Goal: Navigation & Orientation: Find specific page/section

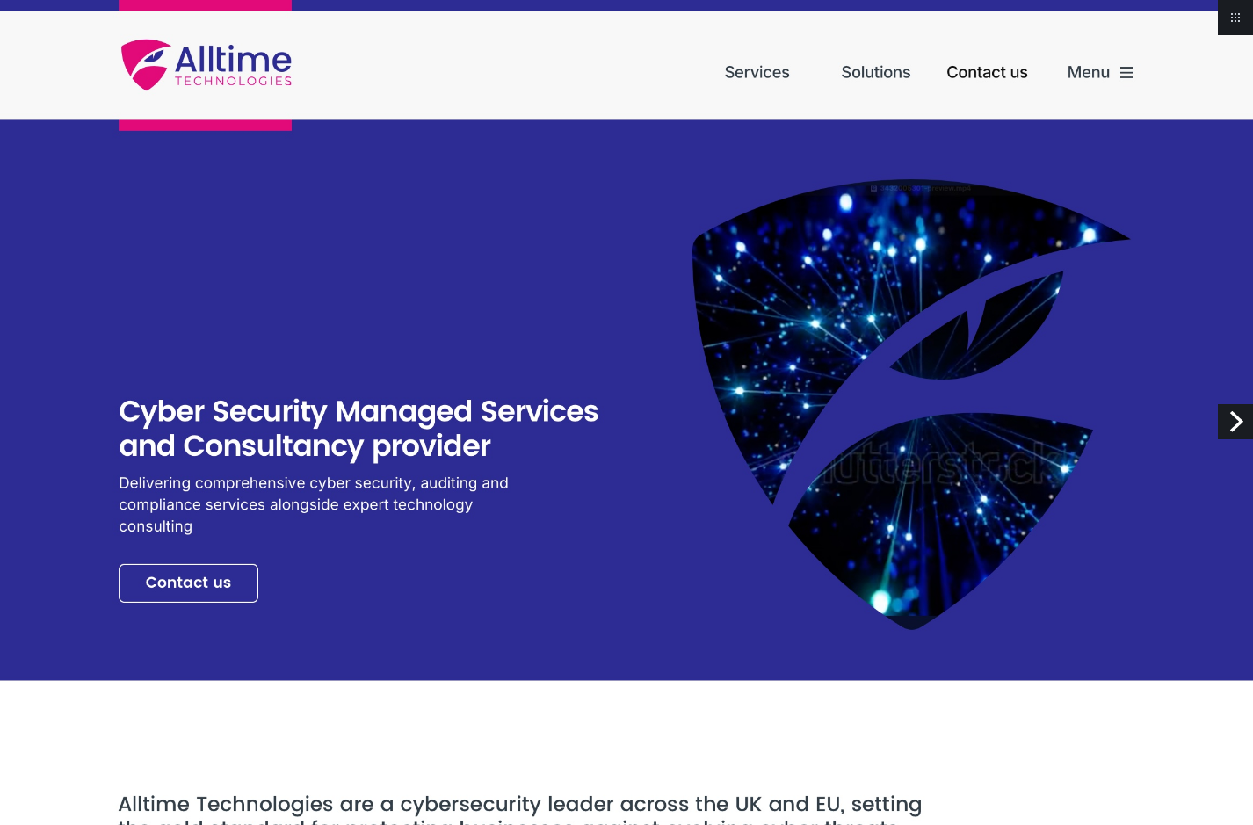
click at [1238, 417] on link "Next" at bounding box center [1235, 421] width 35 height 35
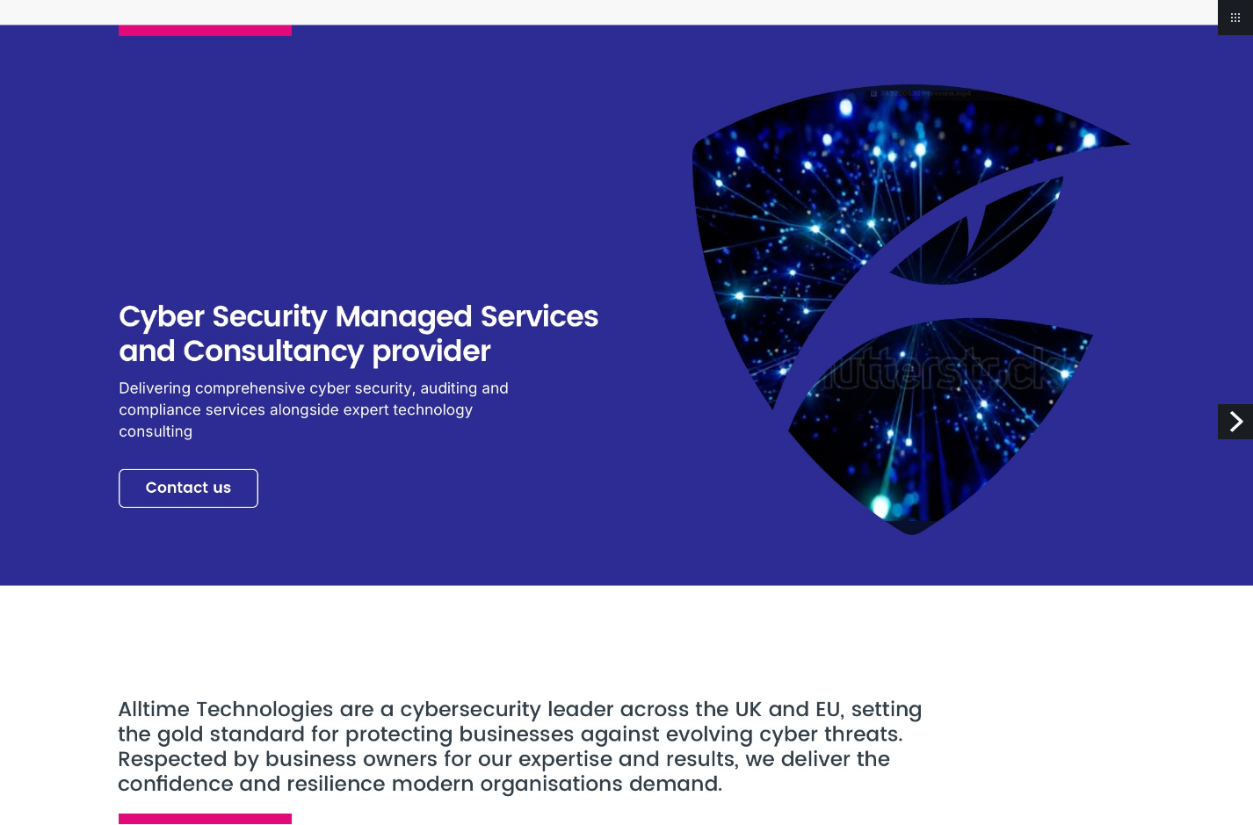
scroll to position [541, 0]
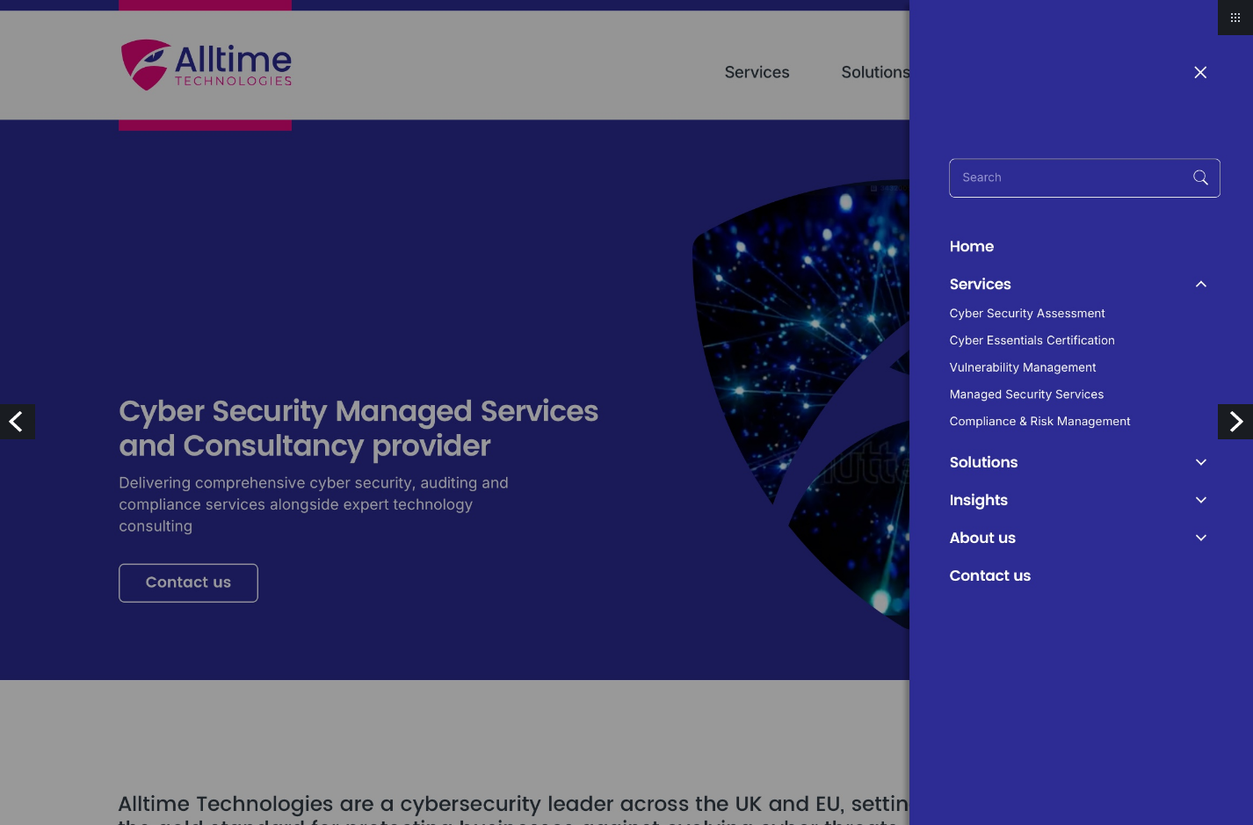
click at [1198, 73] on img at bounding box center [626, 568] width 1253 height 1137
click at [1200, 70] on img at bounding box center [626, 568] width 1253 height 1137
click at [1213, 68] on img at bounding box center [626, 568] width 1253 height 1137
click at [632, 240] on img at bounding box center [626, 568] width 1253 height 1137
click at [612, 92] on img at bounding box center [626, 568] width 1253 height 1137
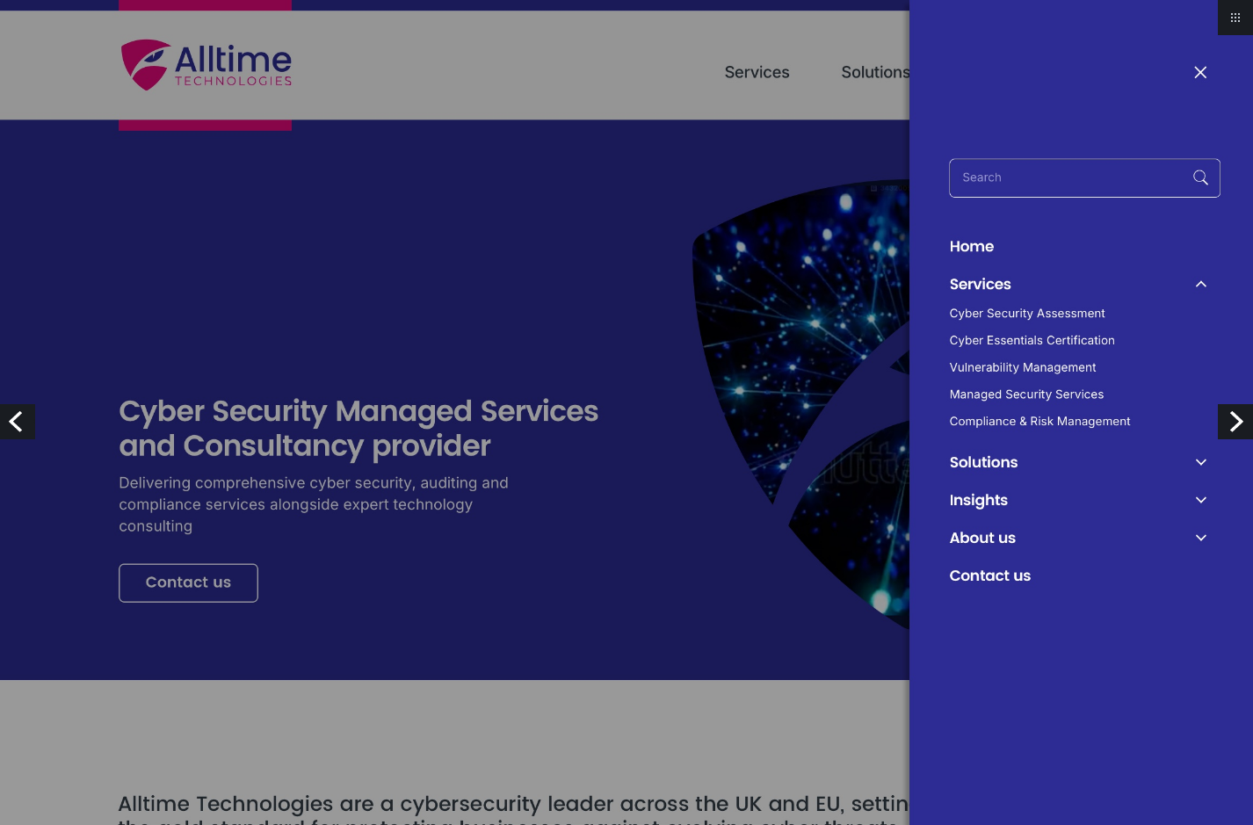
click at [1200, 72] on img at bounding box center [626, 568] width 1253 height 1137
click at [1200, 71] on img at bounding box center [626, 568] width 1253 height 1137
click at [991, 302] on img at bounding box center [626, 568] width 1253 height 1137
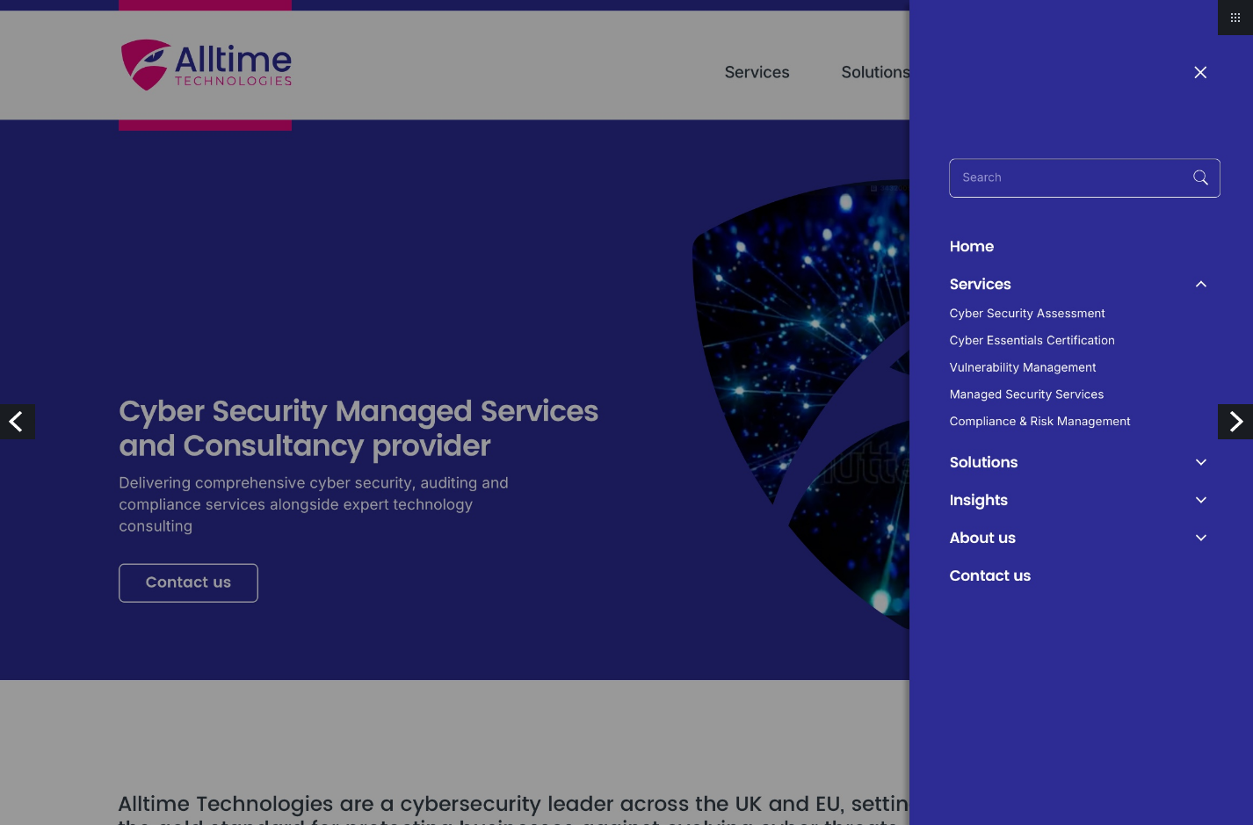
click at [993, 309] on img at bounding box center [626, 568] width 1253 height 1137
click at [686, 470] on img at bounding box center [626, 568] width 1253 height 1137
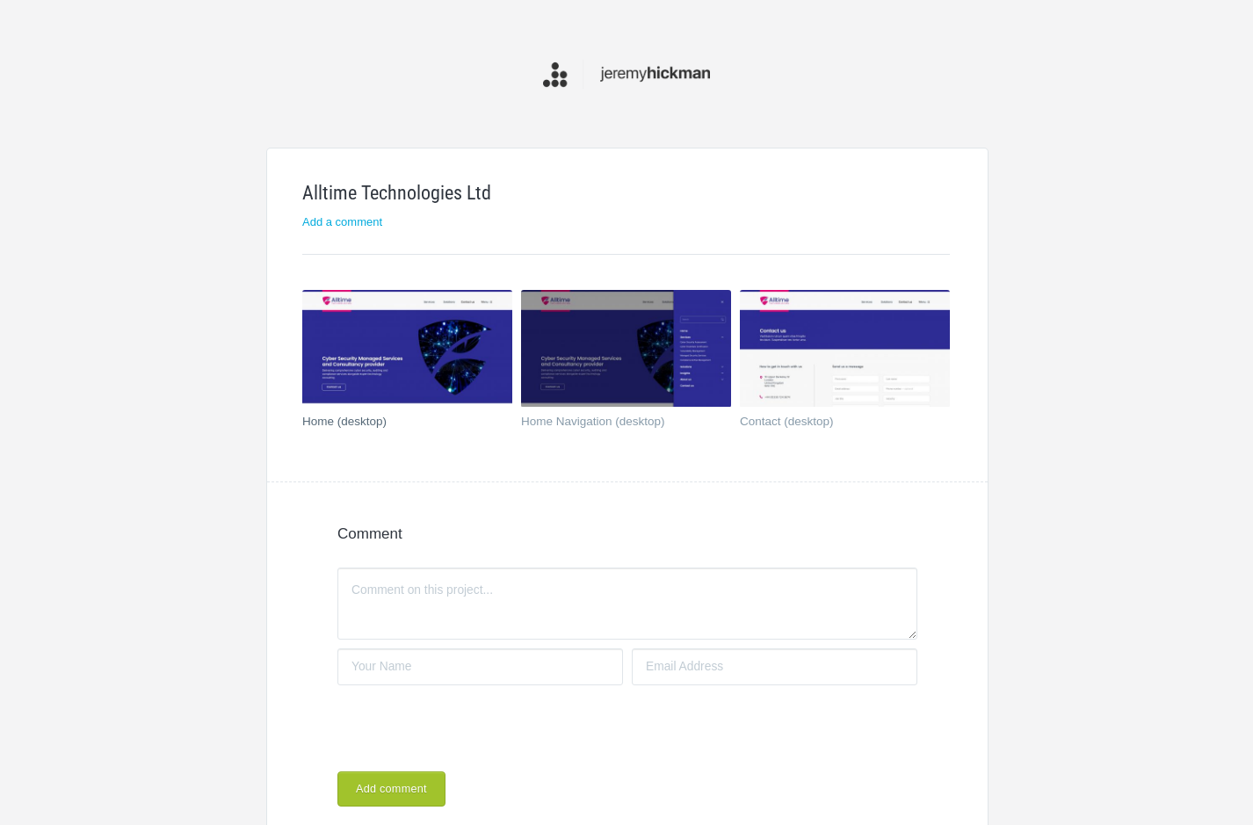
click at [455, 308] on img at bounding box center [407, 349] width 210 height 118
